Goal: Transaction & Acquisition: Purchase product/service

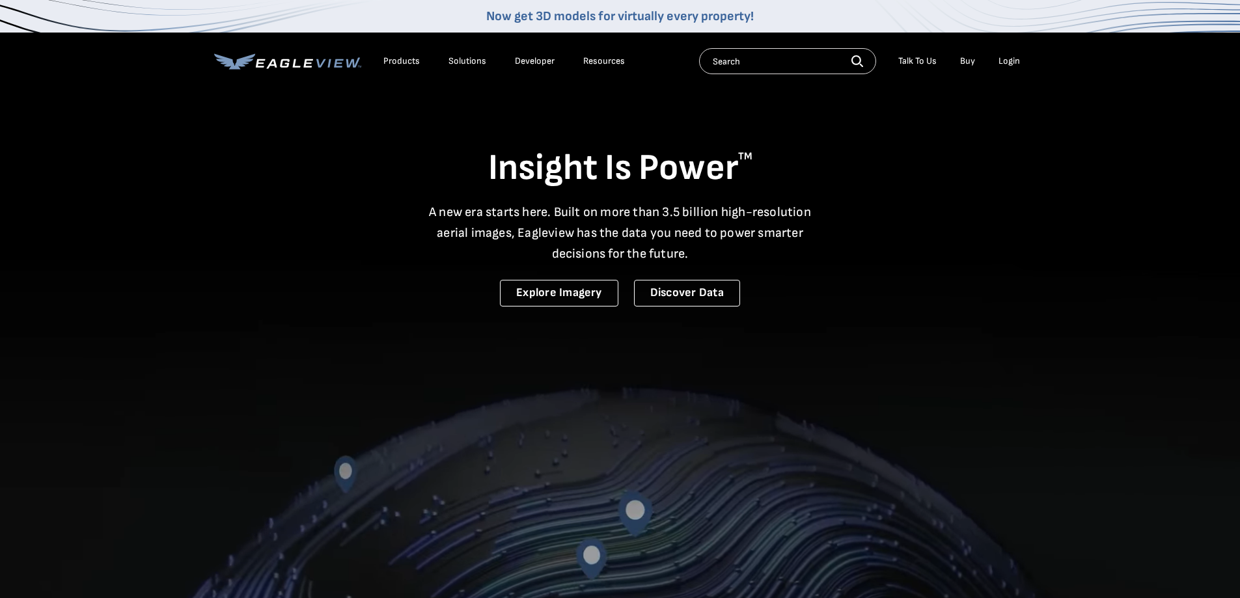
click at [1013, 58] on div "Login" at bounding box center [1009, 61] width 21 height 12
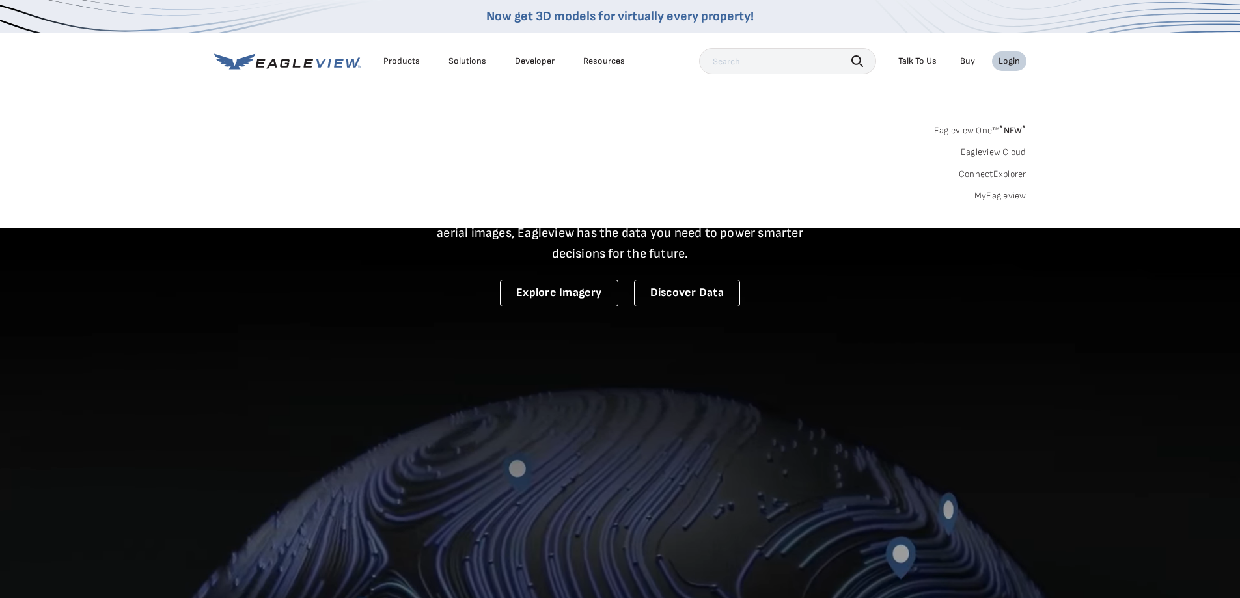
click at [1009, 196] on link "MyEagleview" at bounding box center [1001, 196] width 52 height 12
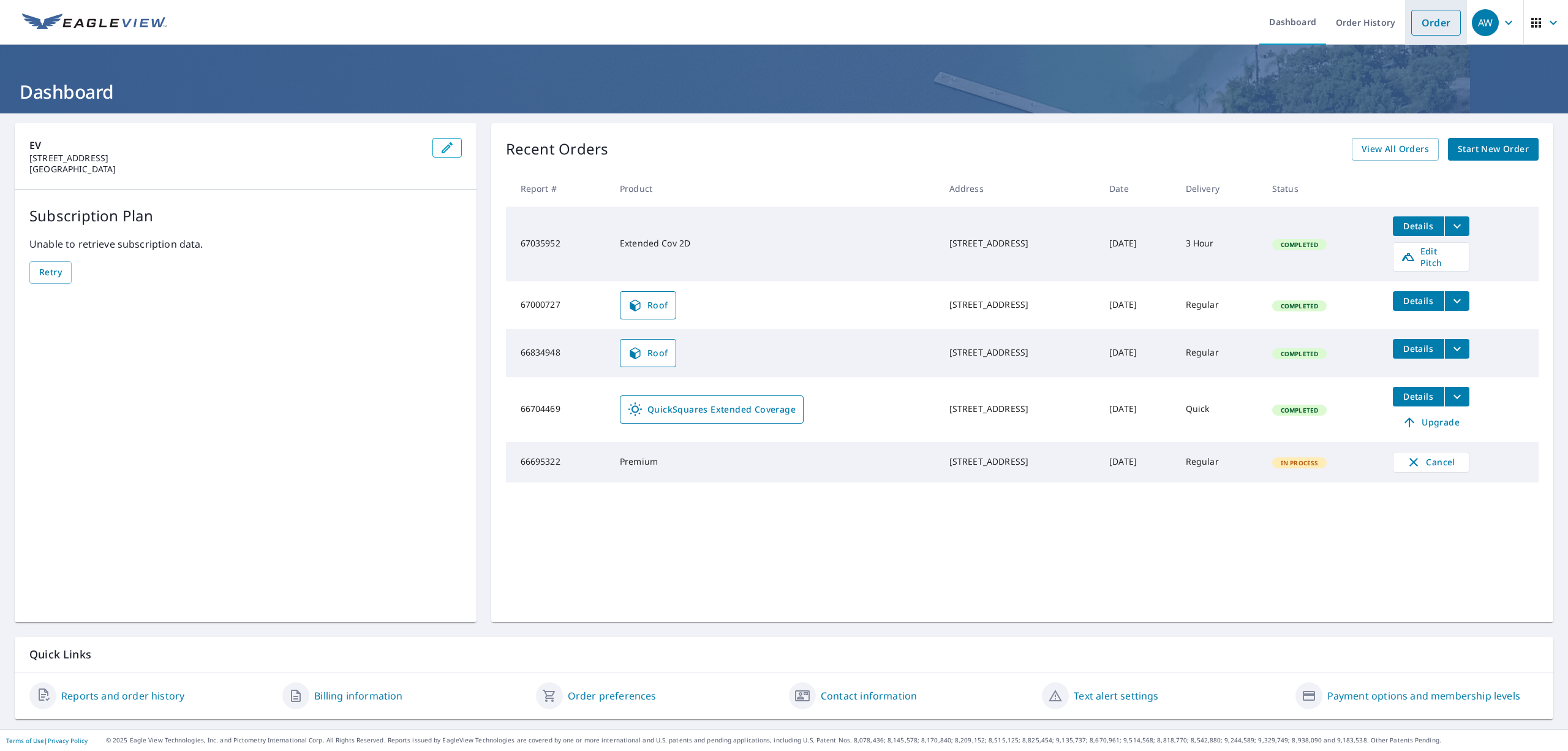
drag, startPoint x: 1409, startPoint y: 3, endPoint x: 1414, endPoint y: 11, distance: 9.4
click at [1409, 3] on li "Order" at bounding box center [1436, 23] width 62 height 45
click at [1419, 17] on link "Order" at bounding box center [1435, 22] width 50 height 25
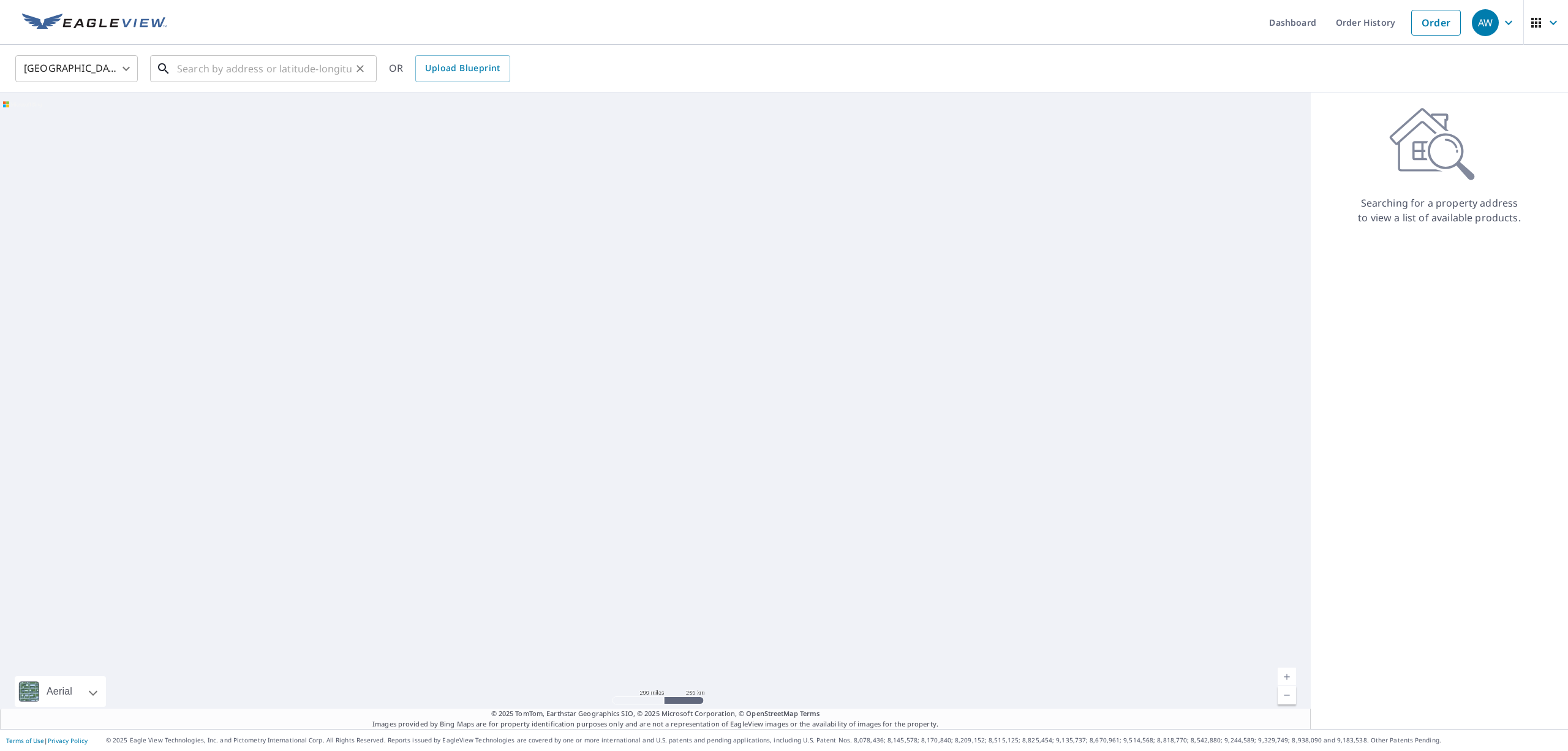
click at [287, 70] on input "text" at bounding box center [264, 69] width 175 height 34
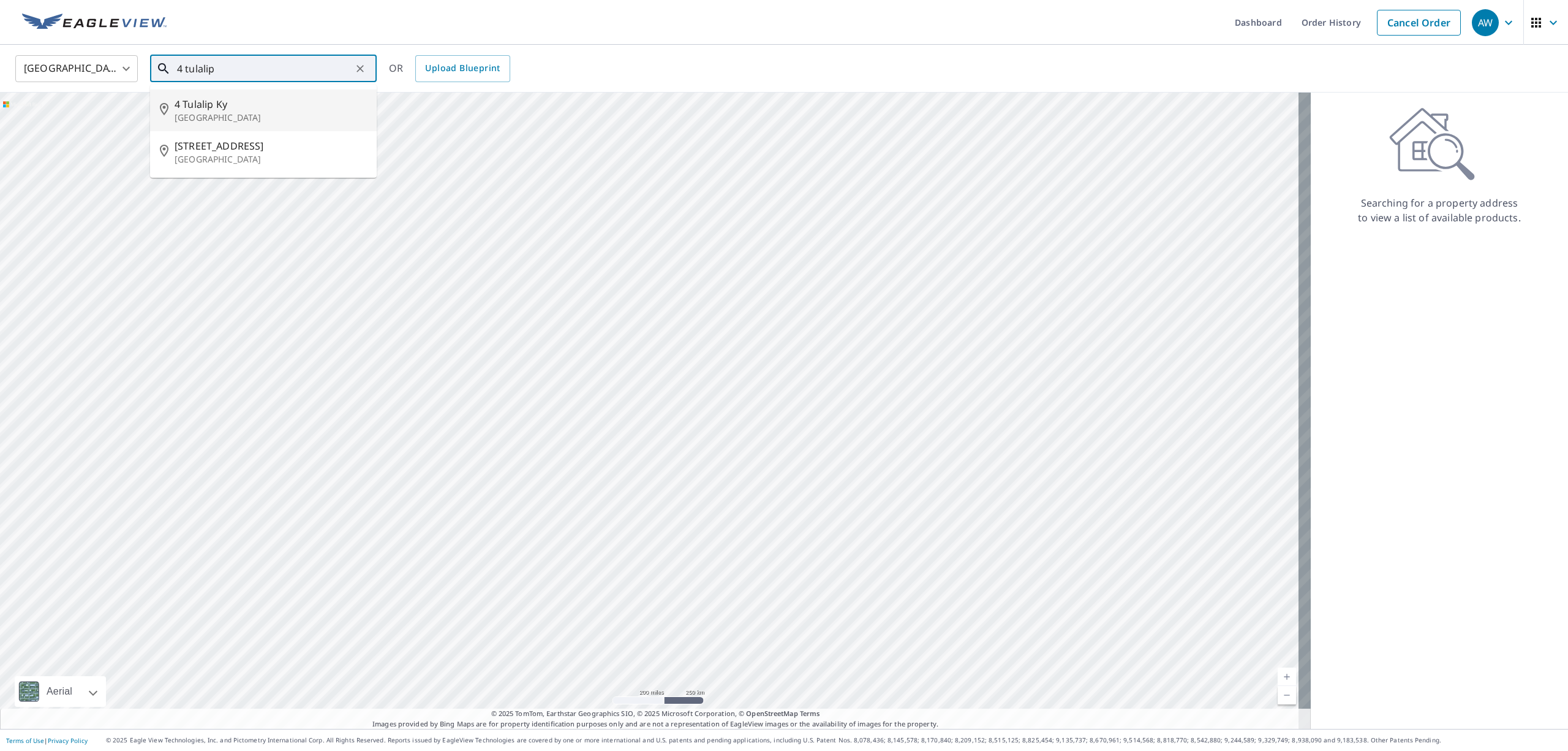
click at [245, 113] on p "[GEOGRAPHIC_DATA]" at bounding box center [271, 118] width 192 height 12
type input "[STREET_ADDRESS]"
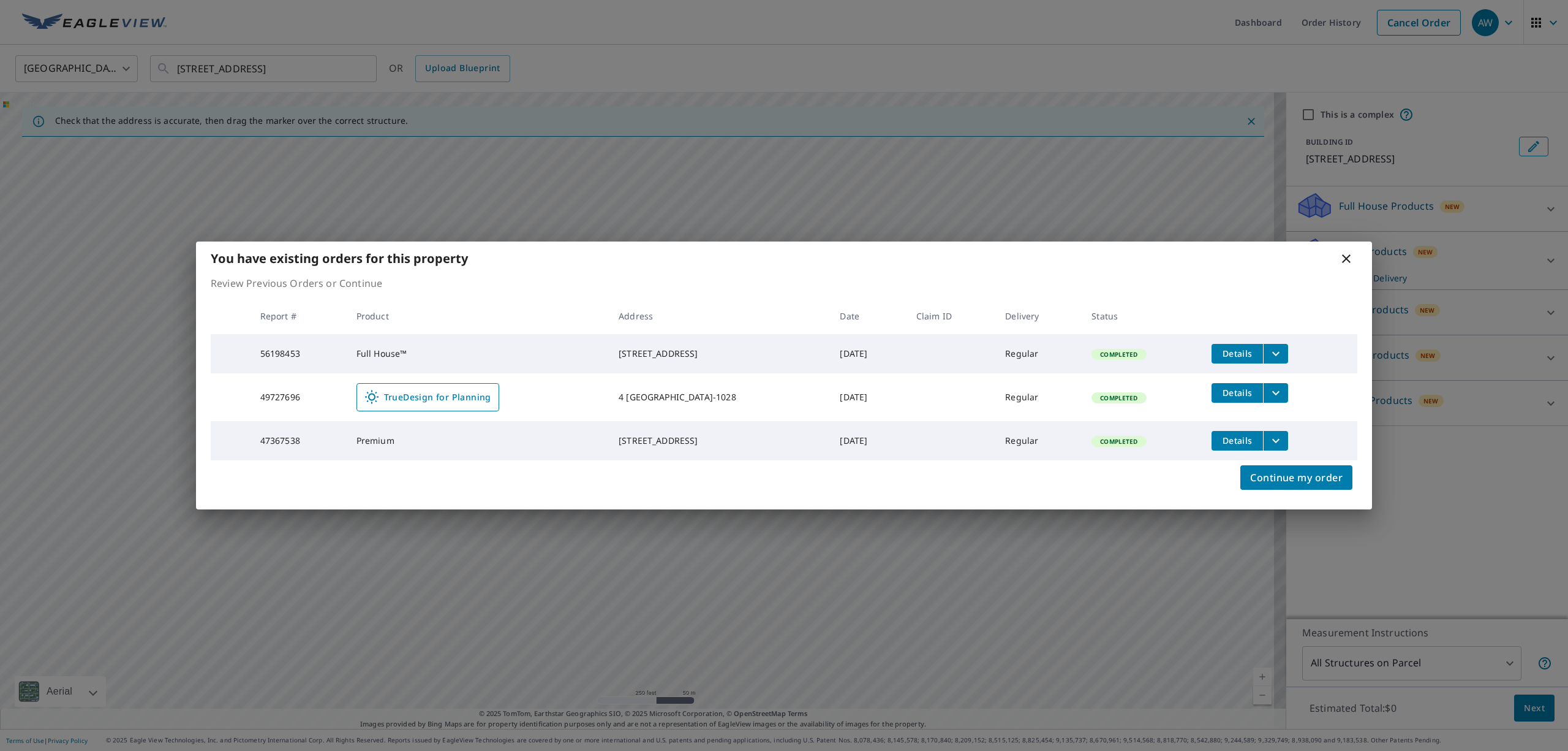
click at [1346, 255] on icon at bounding box center [1346, 258] width 8 height 8
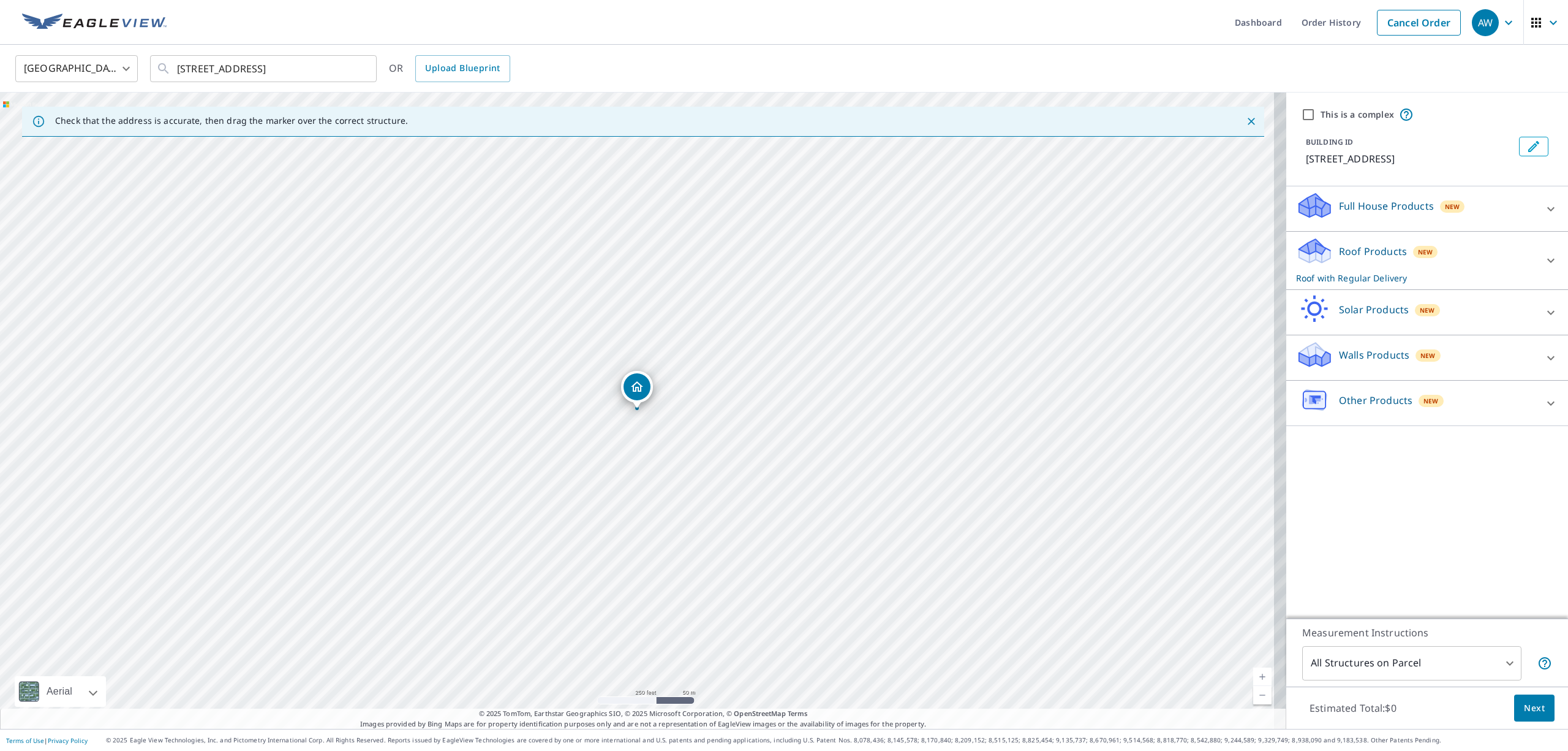
click at [1462, 246] on div "Roof Products New Roof with Regular Delivery" at bounding box center [1416, 260] width 240 height 48
